Goal: Information Seeking & Learning: Find specific fact

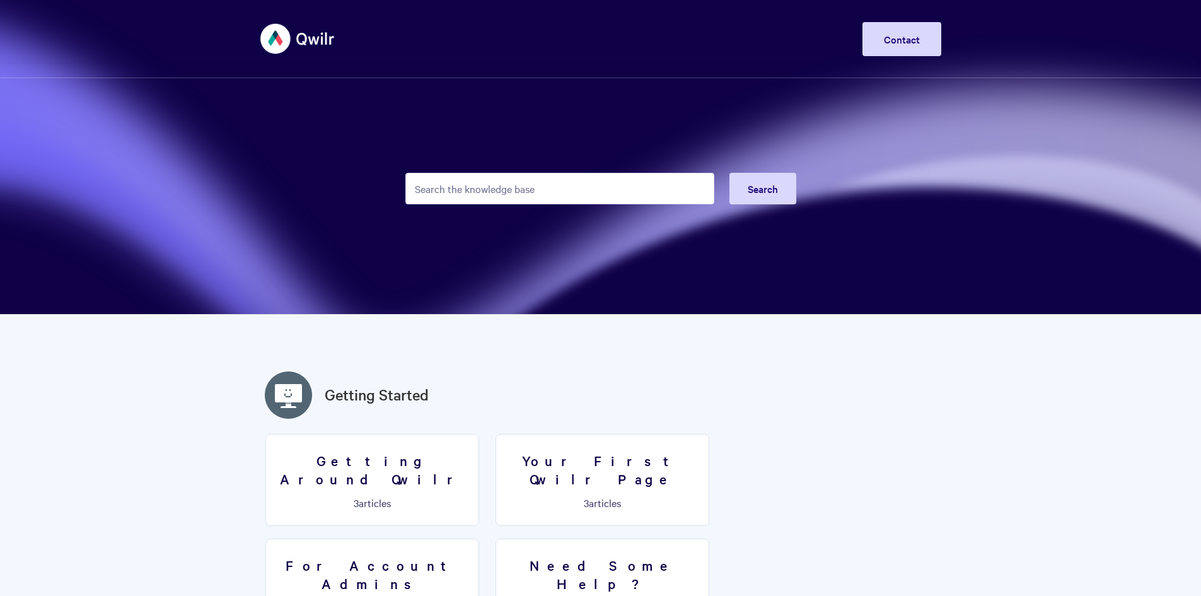
click at [510, 190] on input "Search the knowledge base" at bounding box center [559, 189] width 309 height 32
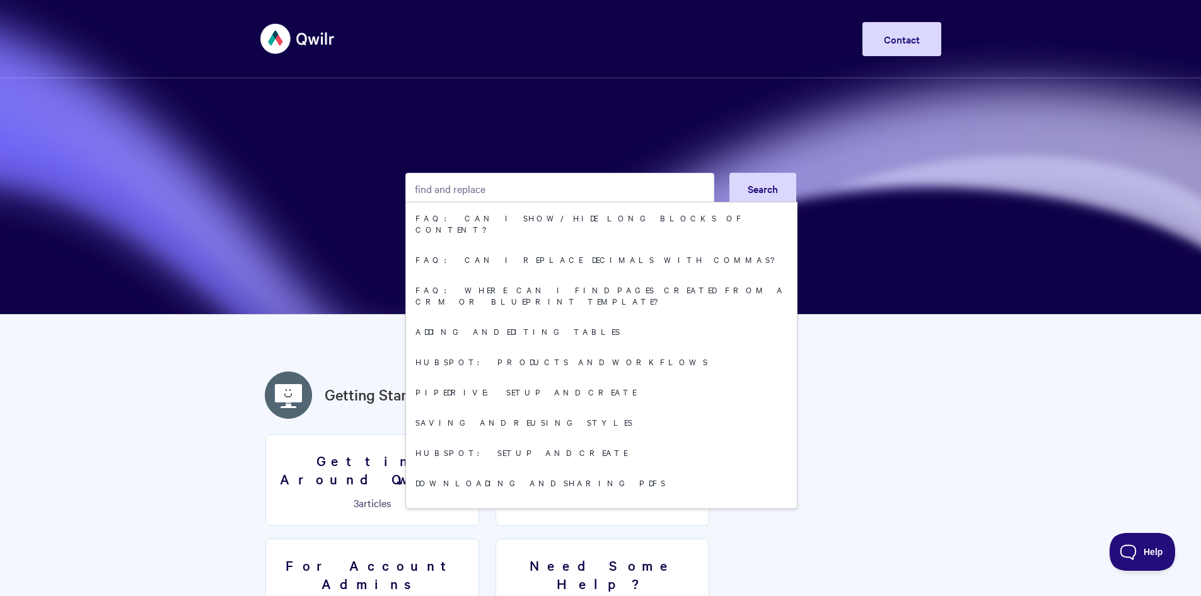
type input "find and replace"
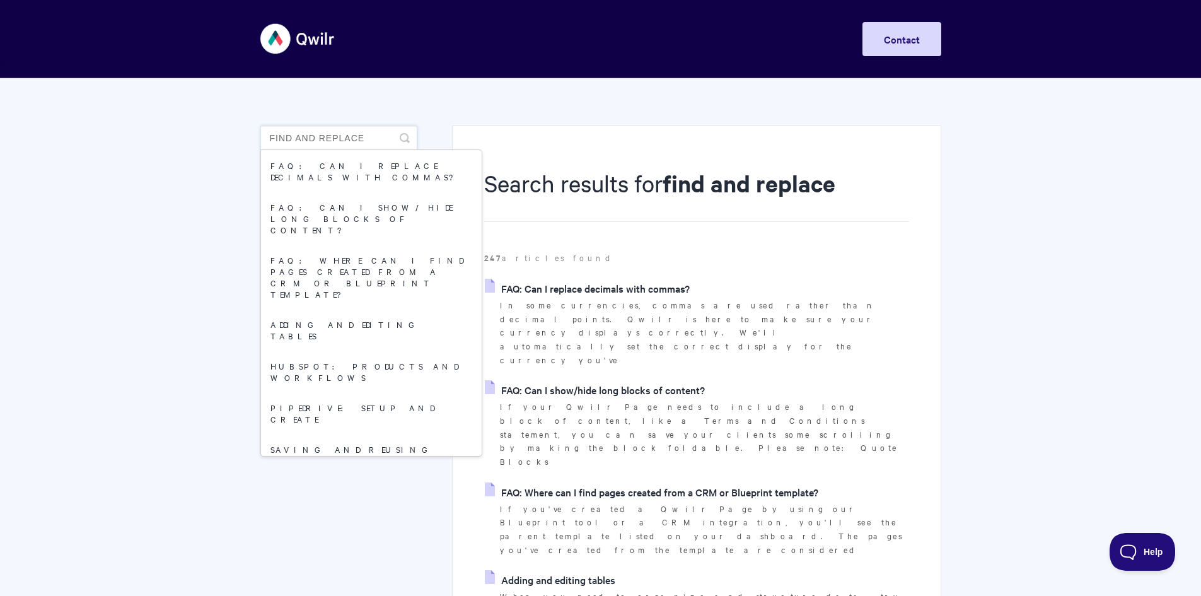
drag, startPoint x: 368, startPoint y: 137, endPoint x: 342, endPoint y: 140, distance: 26.0
click at [342, 140] on input "find and replace" at bounding box center [338, 137] width 157 height 25
drag, startPoint x: 318, startPoint y: 141, endPoint x: 207, endPoint y: 137, distance: 111.0
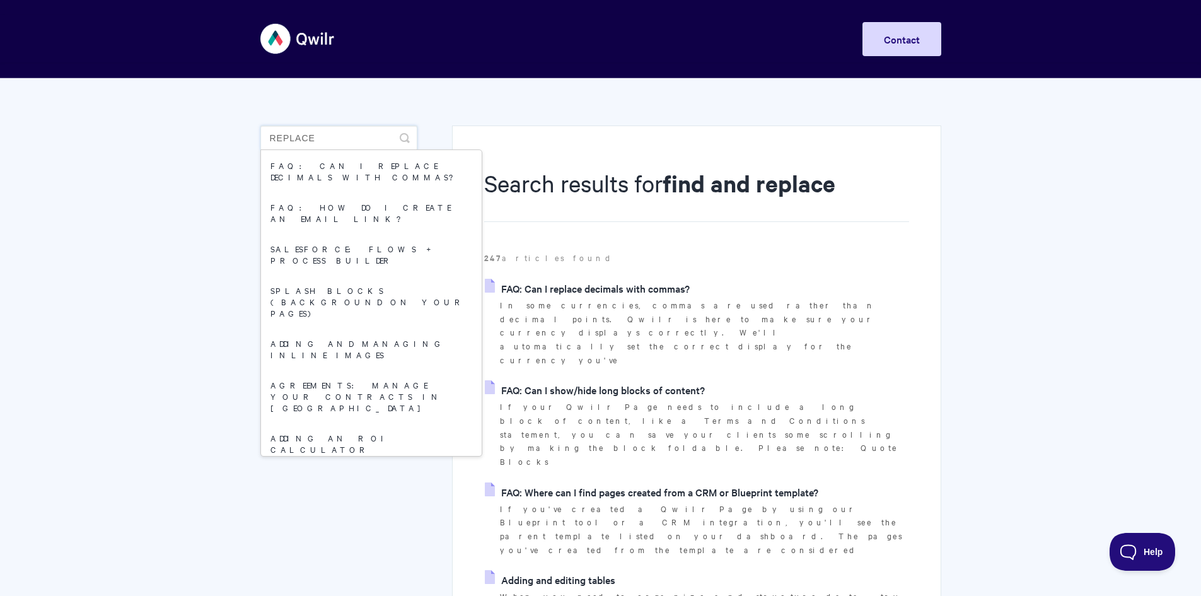
type input "replace"
